Goal: Task Accomplishment & Management: Manage account settings

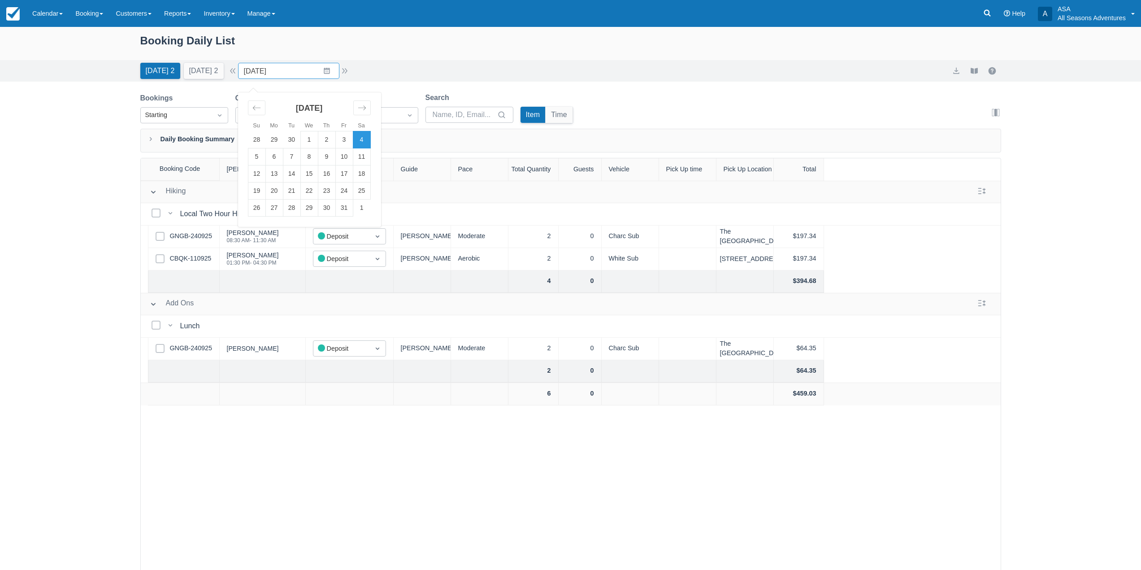
click at [315, 69] on input "[DATE]" at bounding box center [288, 71] width 101 height 16
click at [368, 193] on td "25" at bounding box center [361, 190] width 17 height 17
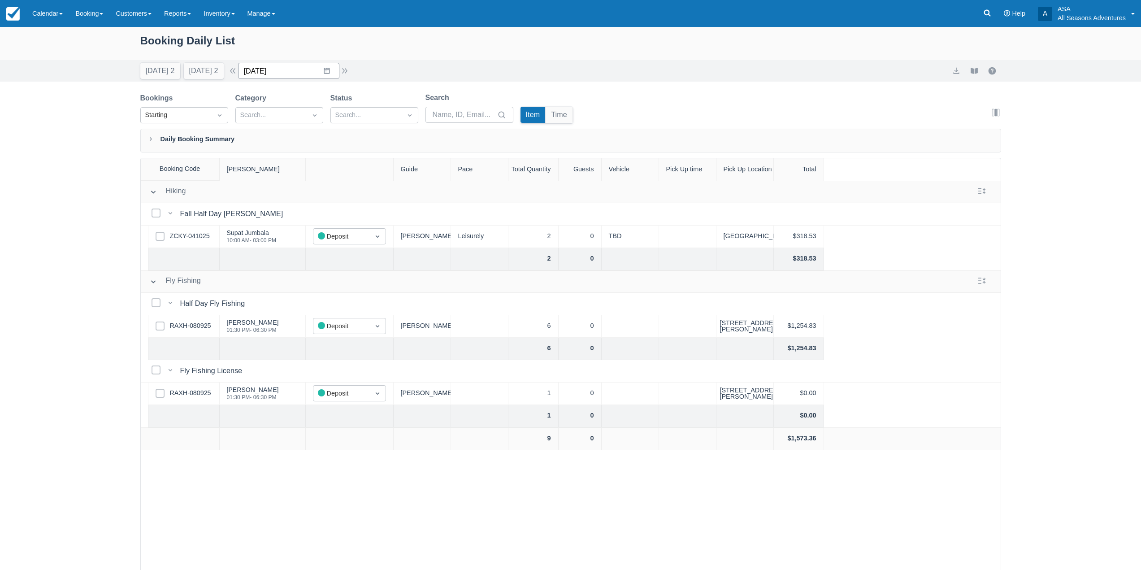
click at [329, 67] on input "10/25/25" at bounding box center [288, 71] width 101 height 16
click at [316, 172] on td "15" at bounding box center [308, 173] width 17 height 17
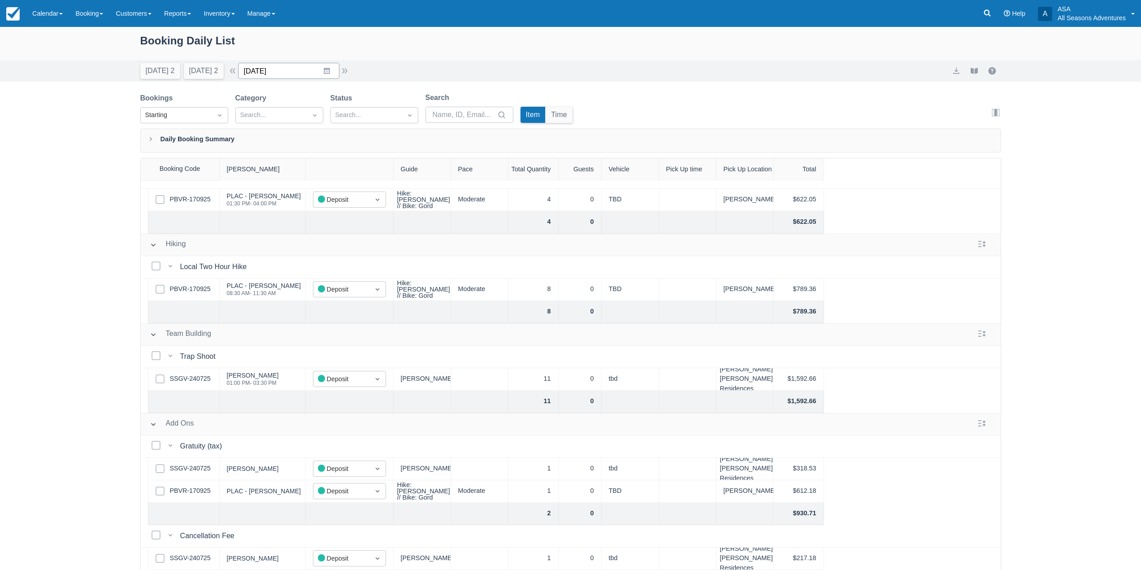
drag, startPoint x: 316, startPoint y: 68, endPoint x: 317, endPoint y: 74, distance: 6.3
click at [316, 68] on input "10/15/25" at bounding box center [288, 71] width 101 height 16
click at [282, 169] on td "13" at bounding box center [273, 173] width 17 height 17
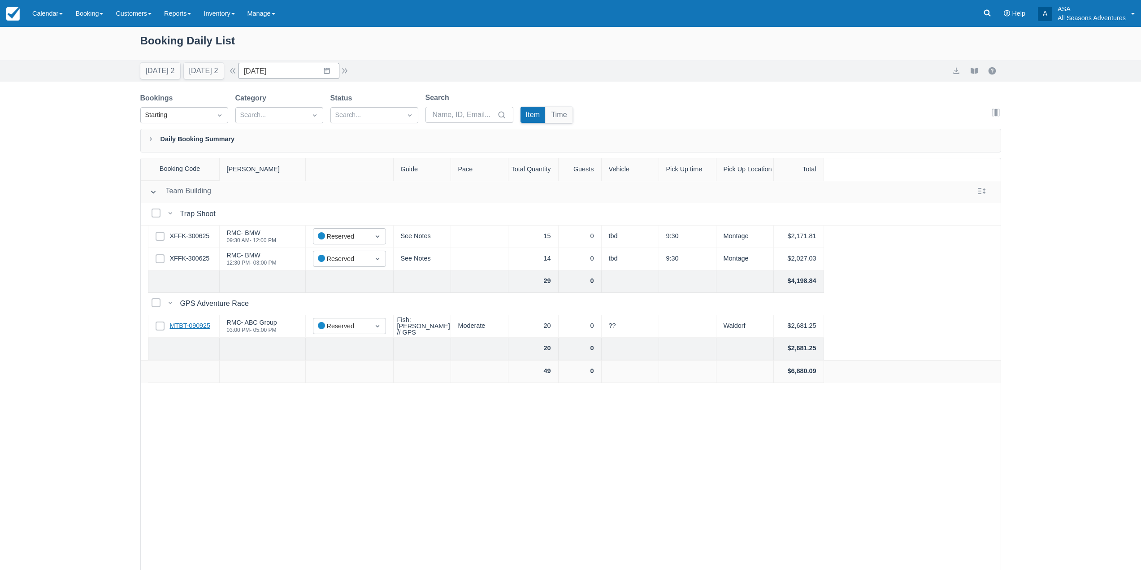
click at [199, 328] on link "MTBT-090925" at bounding box center [190, 326] width 40 height 10
click at [350, 73] on button "button" at bounding box center [344, 70] width 11 height 11
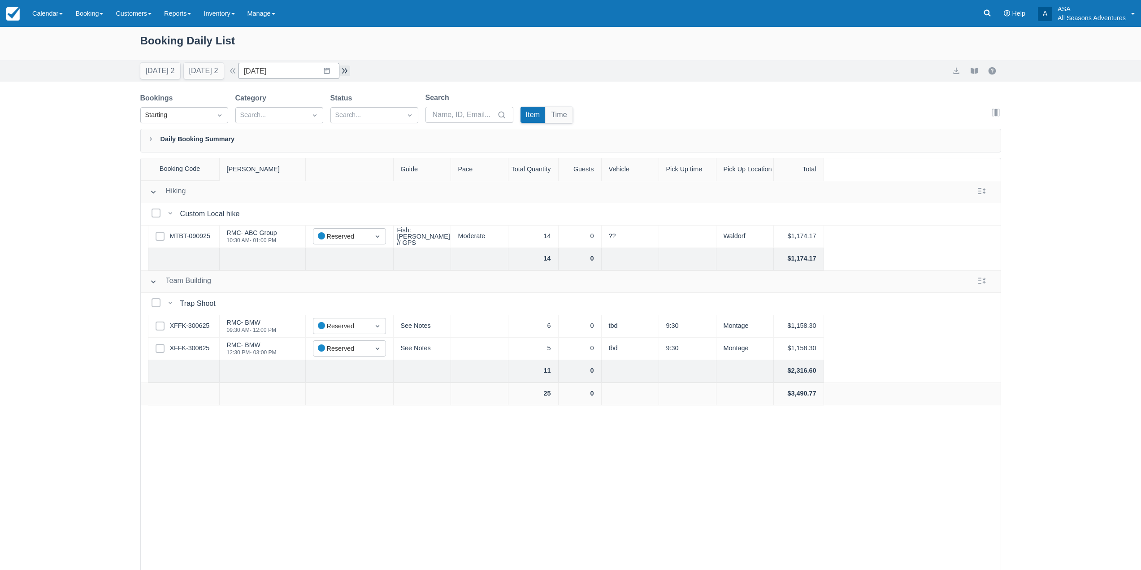
click at [350, 73] on button "button" at bounding box center [344, 70] width 11 height 11
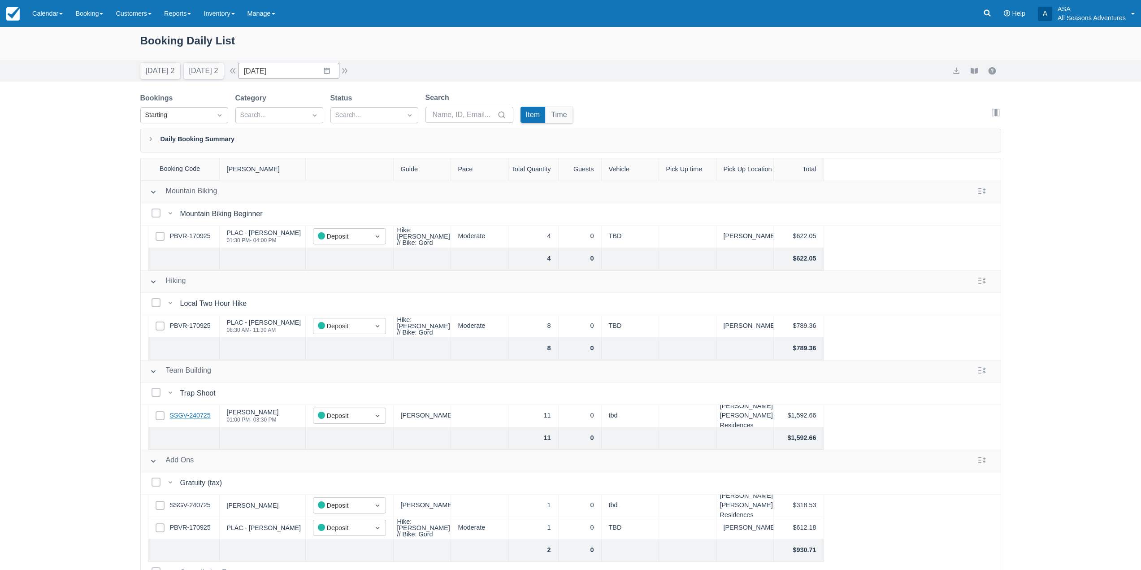
click at [192, 415] on link "SSGV-240725" at bounding box center [190, 416] width 41 height 10
click at [301, 60] on div "Today 2 Tomorrow 2 Date 10/15/25 Navigate forward to interact with the calendar…" at bounding box center [570, 71] width 1141 height 22
click at [302, 71] on input "10/15/25" at bounding box center [288, 71] width 101 height 16
click at [366, 193] on td "25" at bounding box center [361, 190] width 17 height 17
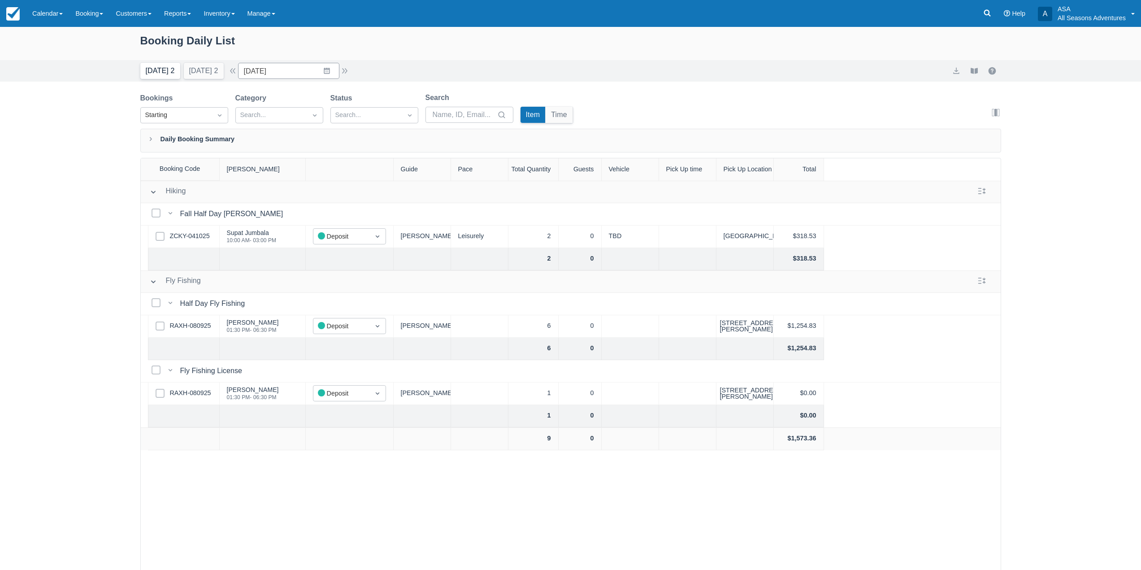
click at [161, 72] on button "Today 2" at bounding box center [160, 71] width 40 height 16
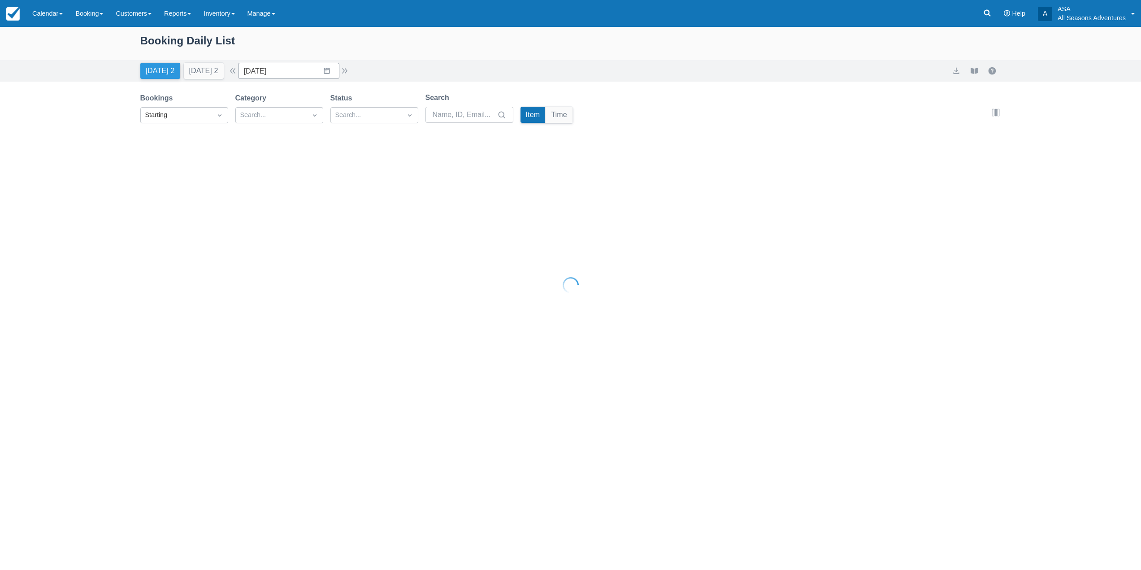
type input "10/04/25"
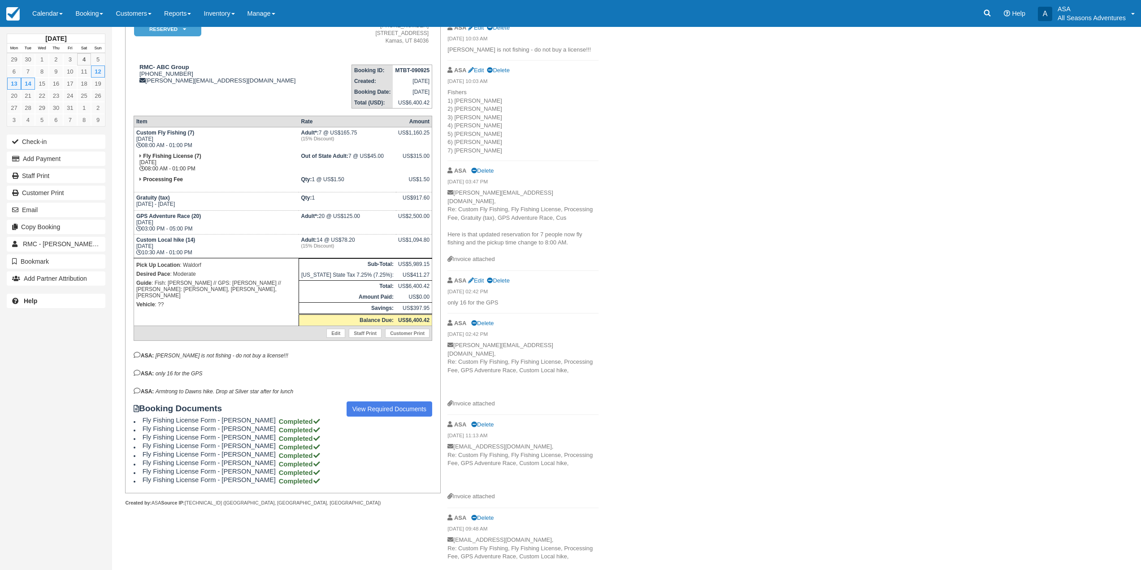
scroll to position [10, 0]
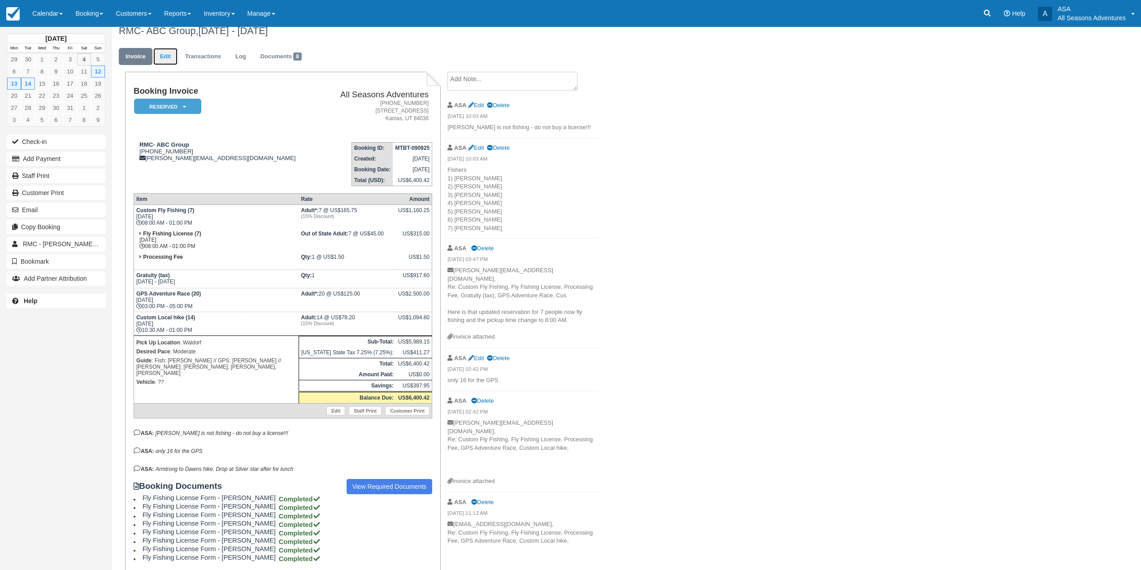
click at [174, 58] on link "Edit" at bounding box center [165, 56] width 24 height 17
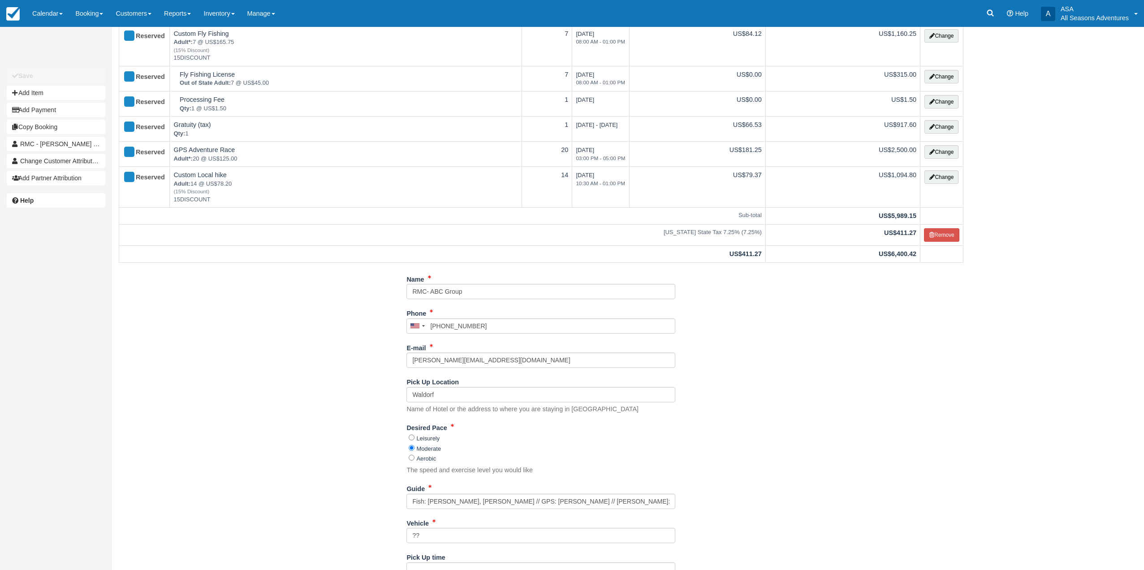
scroll to position [119, 0]
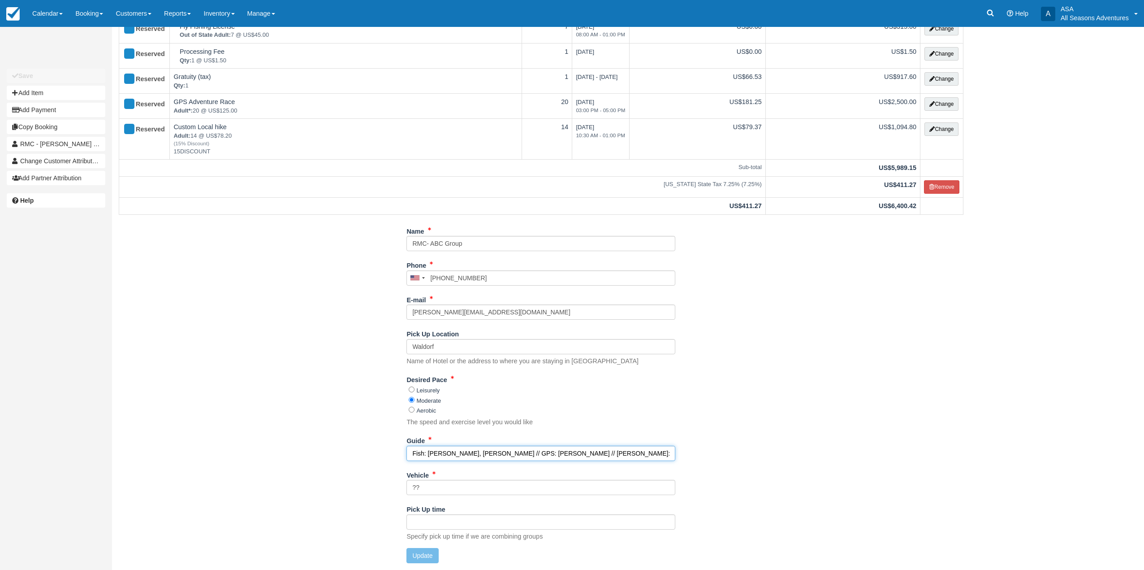
click at [519, 449] on input "Fish: [PERSON_NAME], [PERSON_NAME] // GPS: [PERSON_NAME] // [PERSON_NAME]: [PER…" at bounding box center [541, 453] width 269 height 15
type input "Fish: [PERSON_NAME] // GPS: [PERSON_NAME], [PERSON_NAME] // [PERSON_NAME]: [PER…"
click at [413, 556] on button "Update" at bounding box center [423, 555] width 32 height 15
type input "+14357140769"
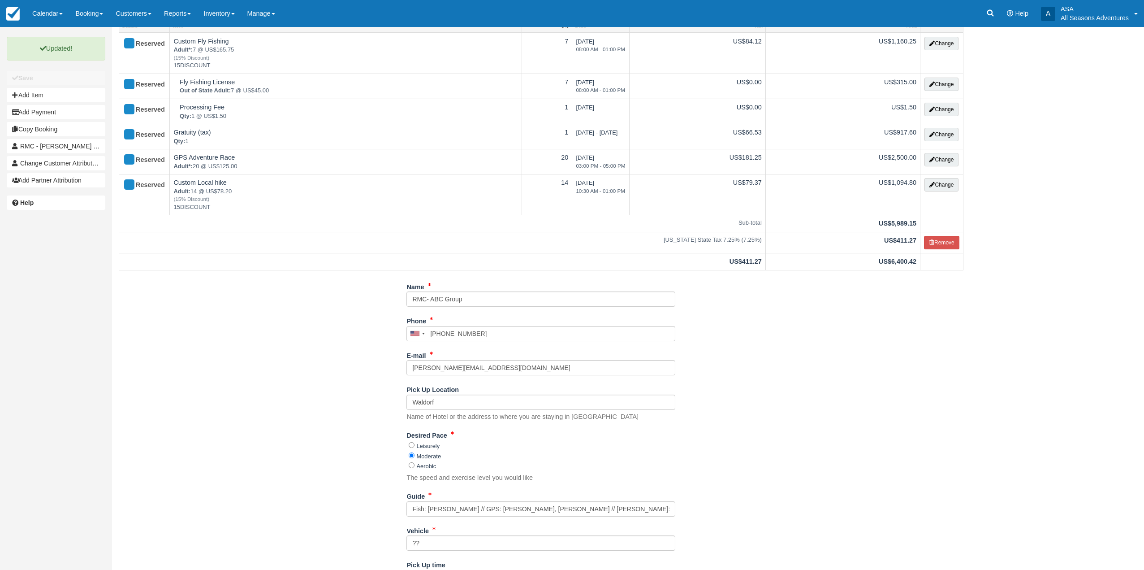
scroll to position [0, 0]
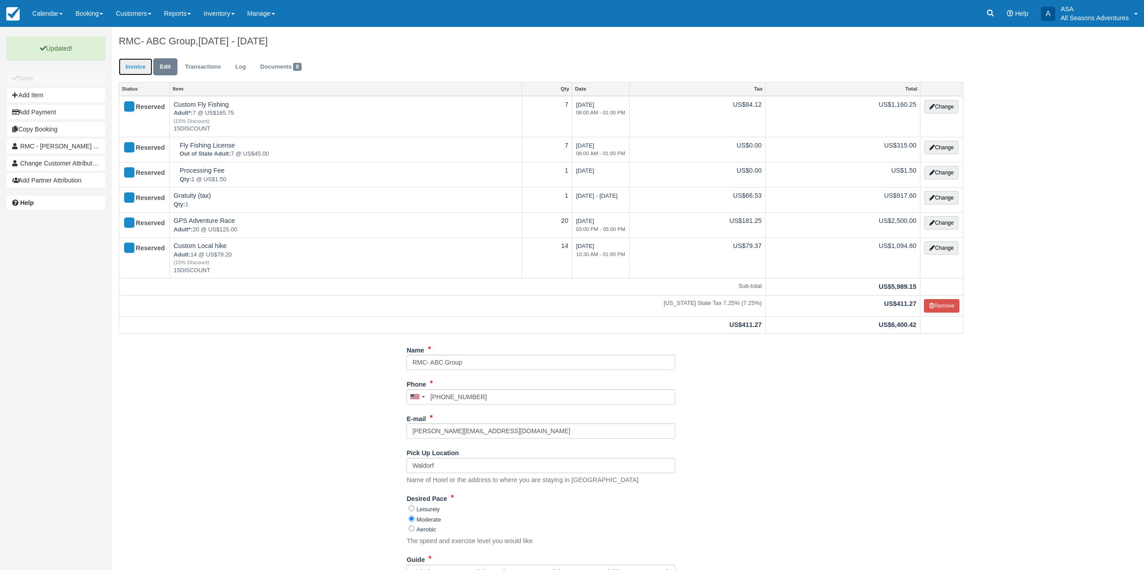
click at [127, 68] on link "Invoice" at bounding box center [136, 66] width 34 height 17
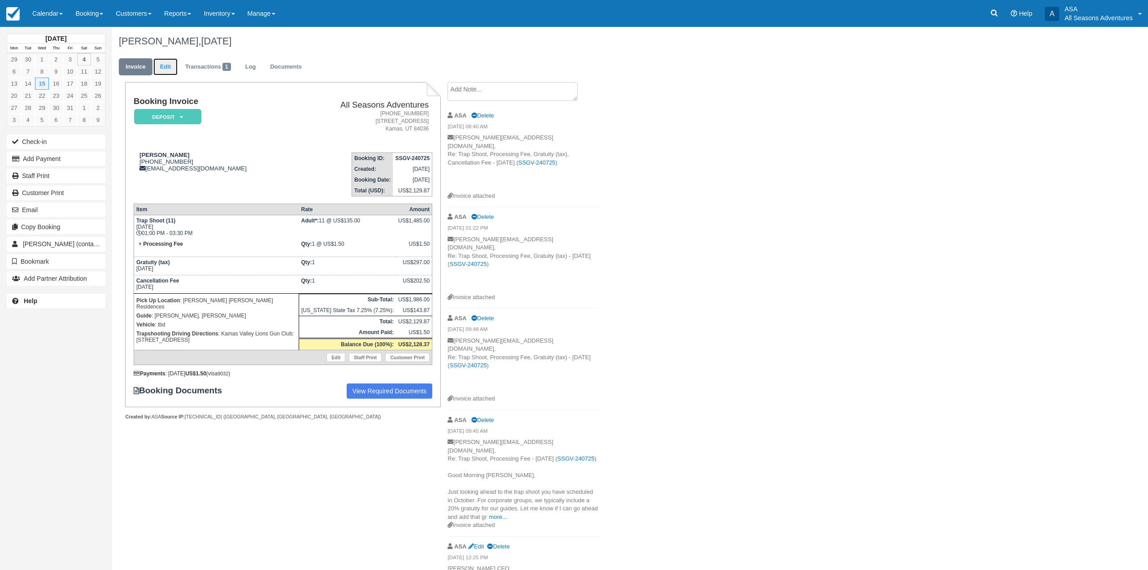
click at [160, 67] on link "Edit" at bounding box center [165, 66] width 24 height 17
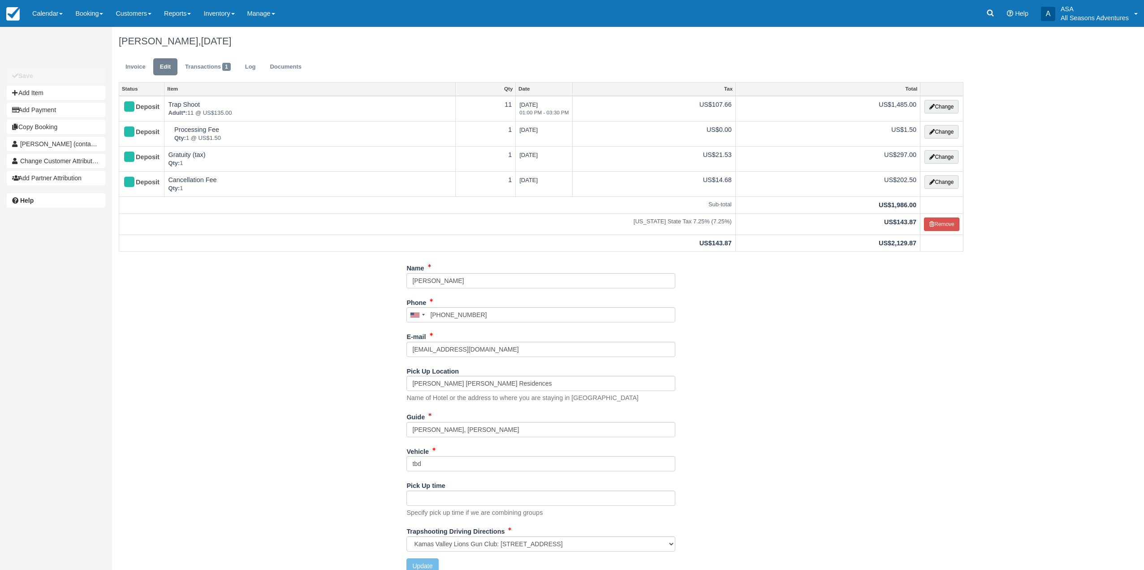
select select "Kamas Valley Lions Gun Club: 3050 W 200S, Kamas, UT"
click at [454, 422] on input "Harry, Brandon" at bounding box center [541, 429] width 269 height 15
click at [451, 426] on input "Harry, Brandon" at bounding box center [541, 429] width 269 height 15
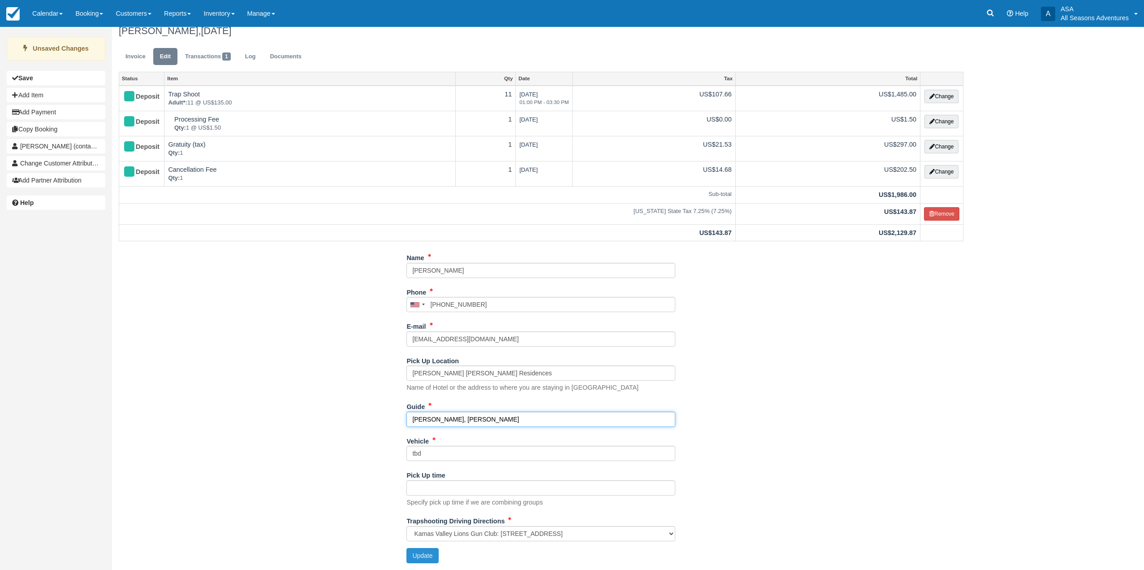
type input "Harry, Logan"
click at [435, 555] on button "Update" at bounding box center [423, 555] width 32 height 15
type input "+12128590545"
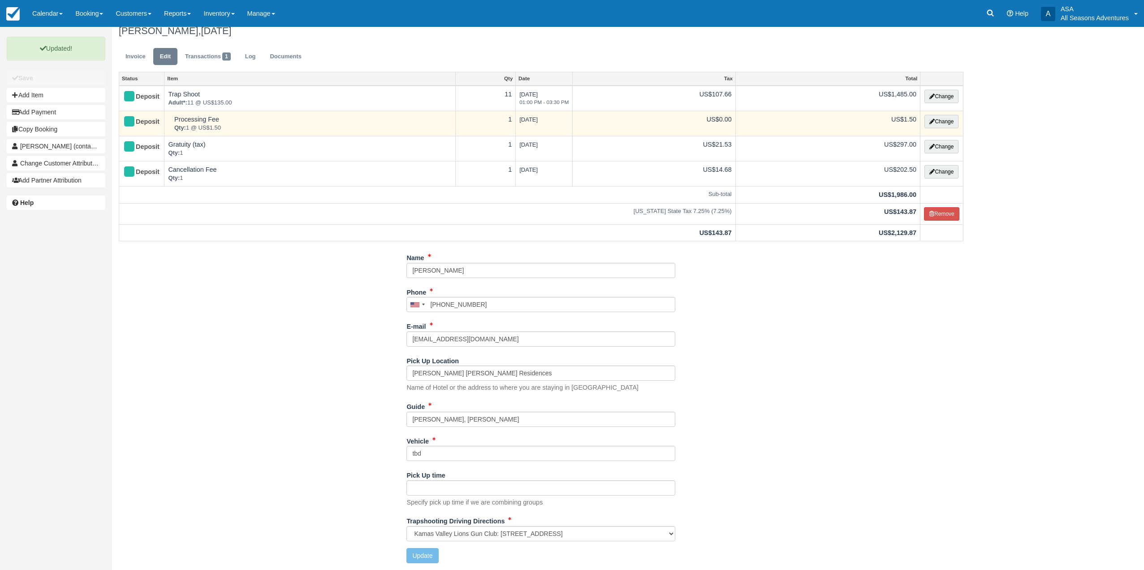
scroll to position [0, 0]
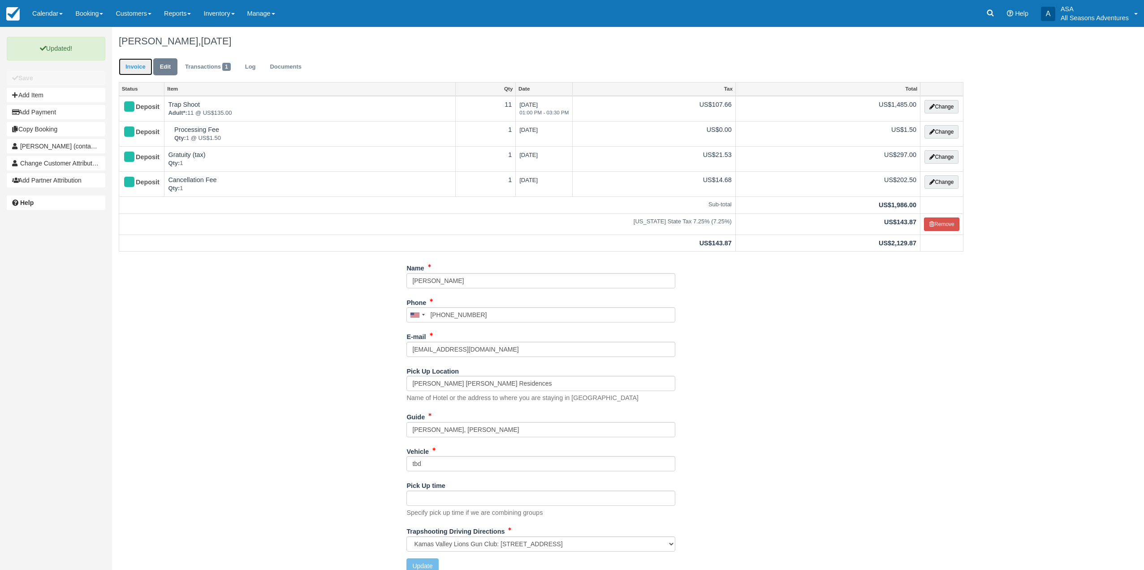
click at [133, 69] on link "Invoice" at bounding box center [136, 66] width 34 height 17
